Goal: Task Accomplishment & Management: Manage account settings

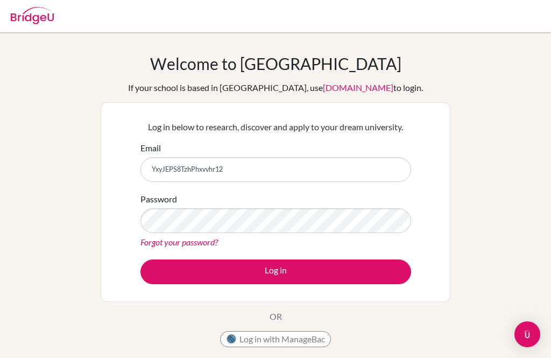
click at [276, 271] on button "Log in" at bounding box center [275, 271] width 271 height 25
click at [349, 279] on button "Log in" at bounding box center [275, 271] width 271 height 25
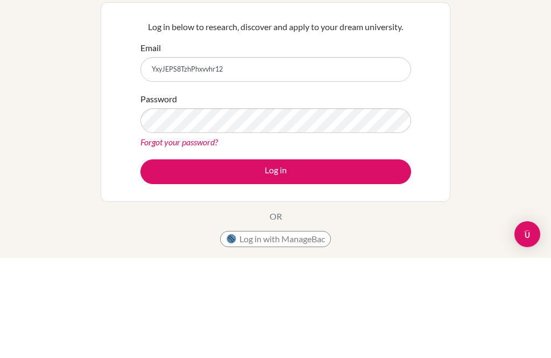
click at [31, 63] on div "Welcome to [GEOGRAPHIC_DATA] If your school is based in [GEOGRAPHIC_DATA], use …" at bounding box center [275, 230] width 551 height 352
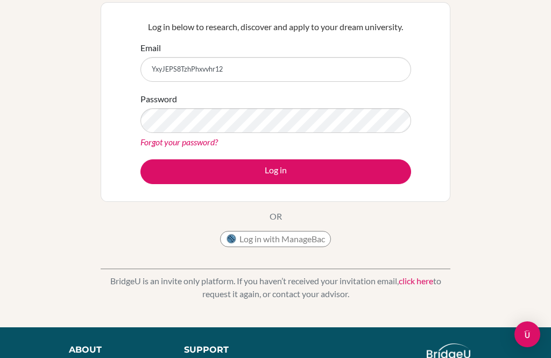
click at [355, 173] on button "Log in" at bounding box center [275, 171] width 271 height 25
click at [19, 60] on div "Welcome to [GEOGRAPHIC_DATA] If your school is based in [GEOGRAPHIC_DATA], use …" at bounding box center [275, 130] width 551 height 352
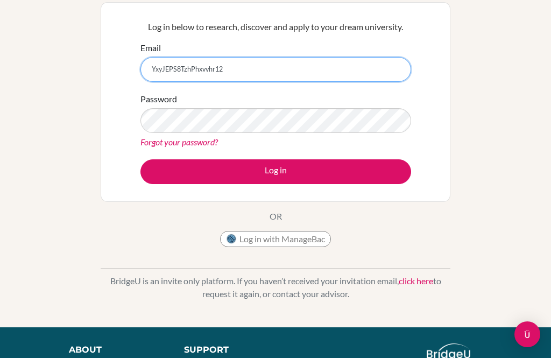
click at [171, 76] on input "YxyJEPS8TzhPhxvvhr12" at bounding box center [275, 69] width 271 height 25
type input "Y"
type input "[EMAIL_ADDRESS][DOMAIN_NAME]"
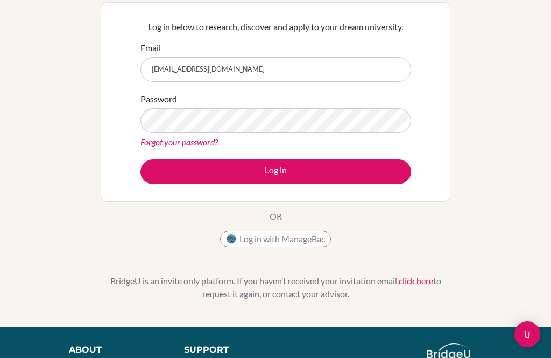
click at [339, 176] on button "Log in" at bounding box center [275, 171] width 271 height 25
click at [363, 177] on button "Log in" at bounding box center [275, 171] width 271 height 25
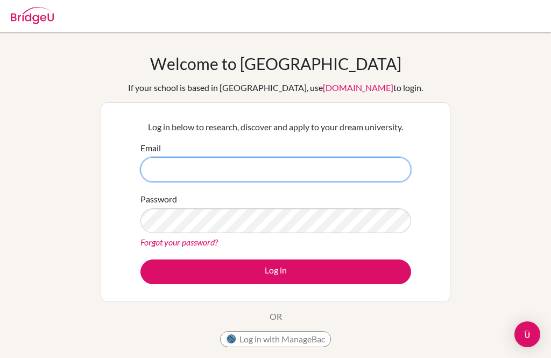
type input "[EMAIL_ADDRESS][DOMAIN_NAME]"
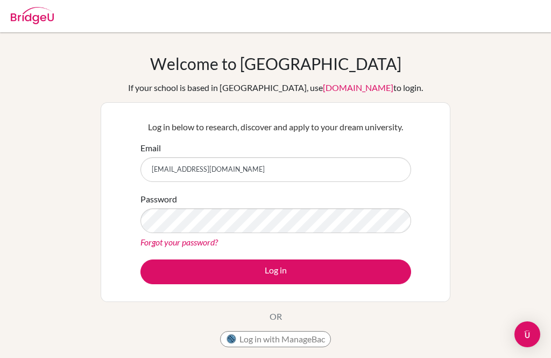
click at [365, 276] on button "Log in" at bounding box center [275, 271] width 271 height 25
